Goal: Find specific page/section: Find specific page/section

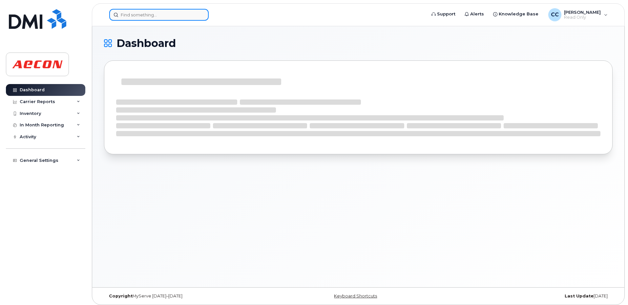
click at [129, 15] on input at bounding box center [158, 15] width 99 height 12
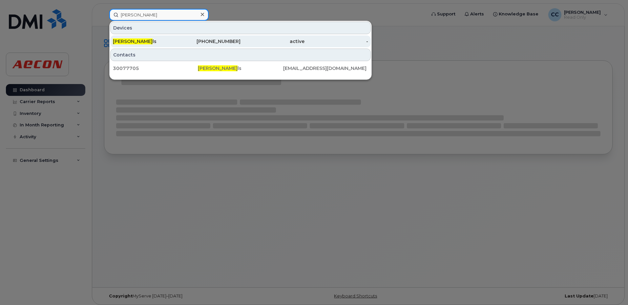
type input "stephen danie"
click at [154, 40] on div "Stephen Danie ls" at bounding box center [145, 41] width 64 height 7
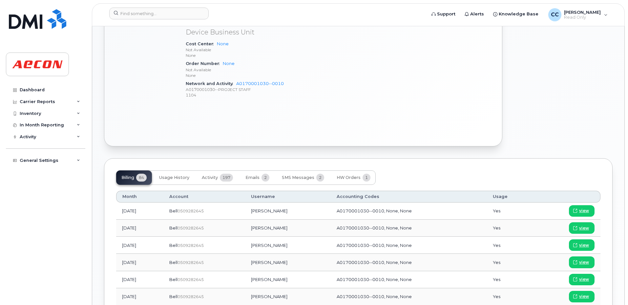
scroll to position [453, 0]
